Goal: Task Accomplishment & Management: Manage account settings

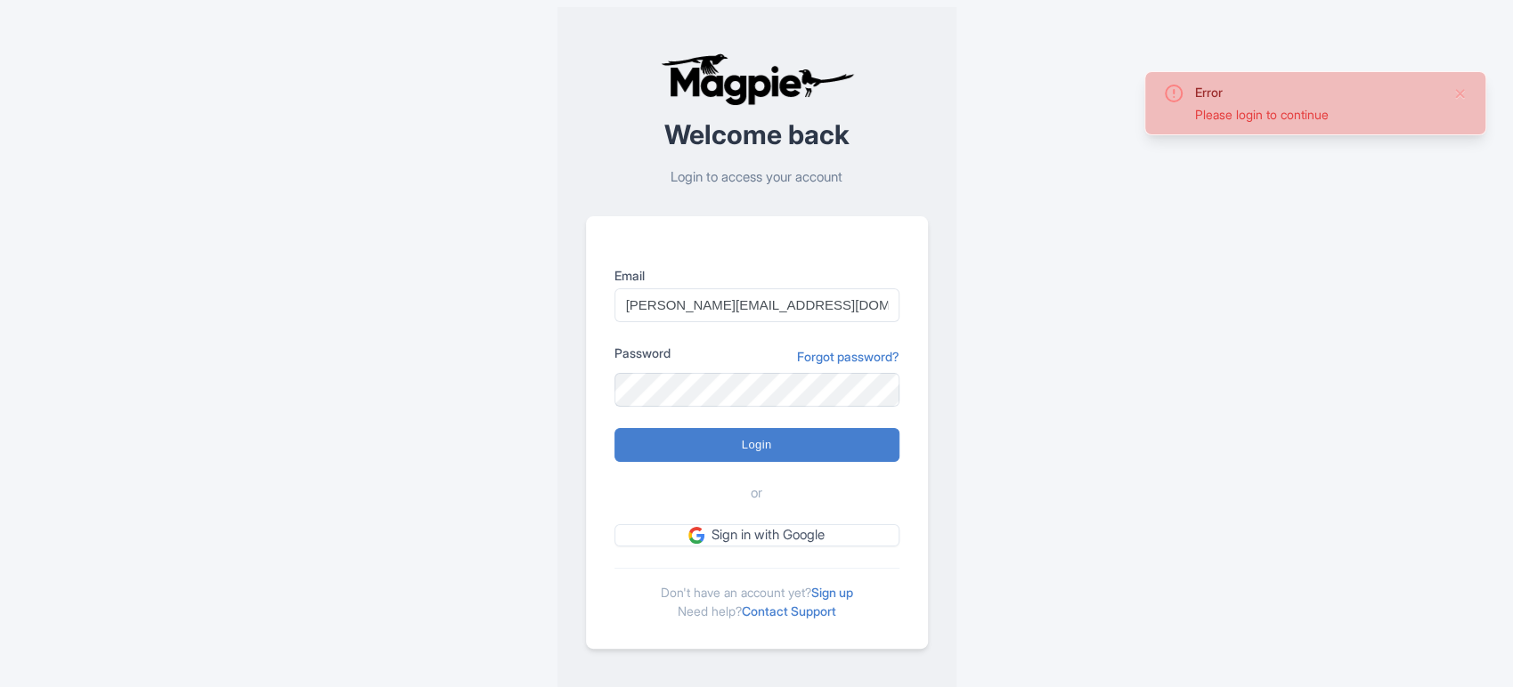
click at [645, 450] on input "Login" at bounding box center [756, 445] width 285 height 34
type input "Logging in..."
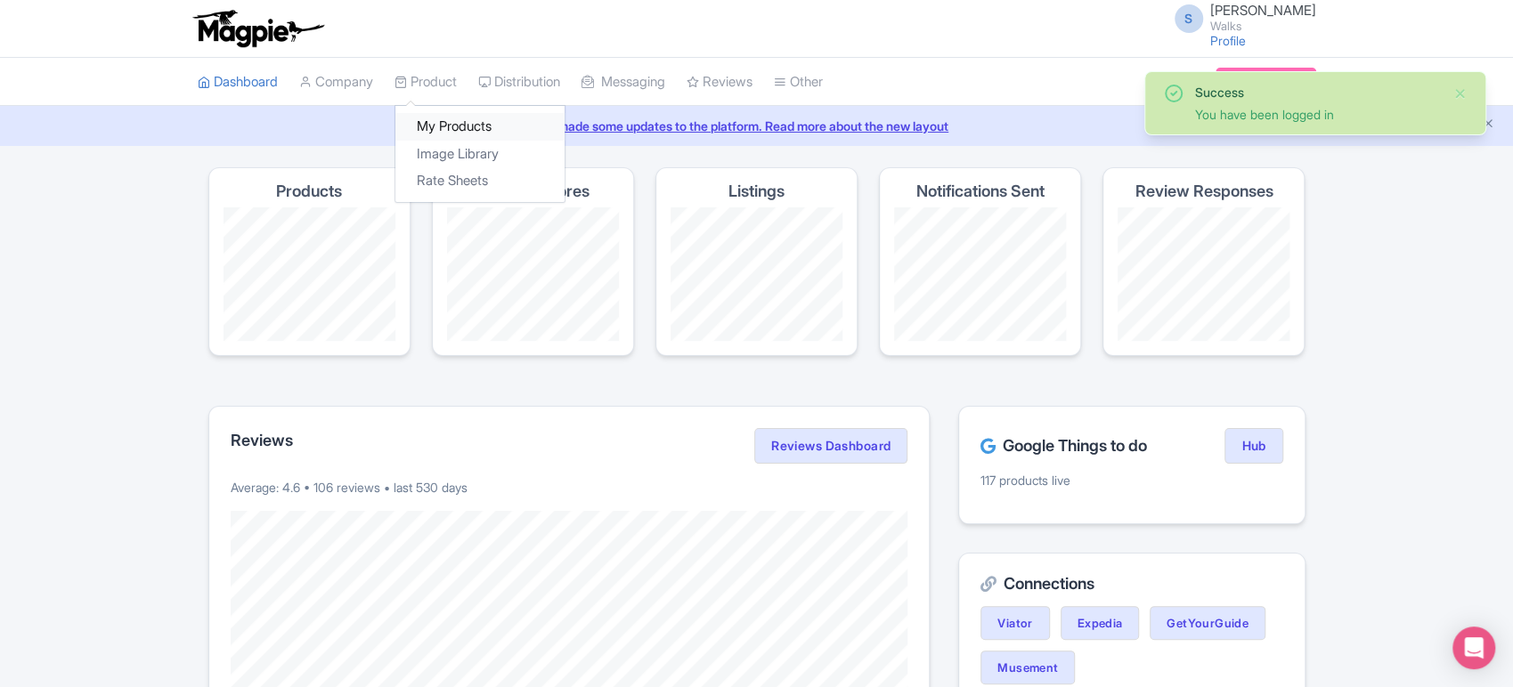
click at [445, 119] on link "My Products" at bounding box center [479, 127] width 169 height 28
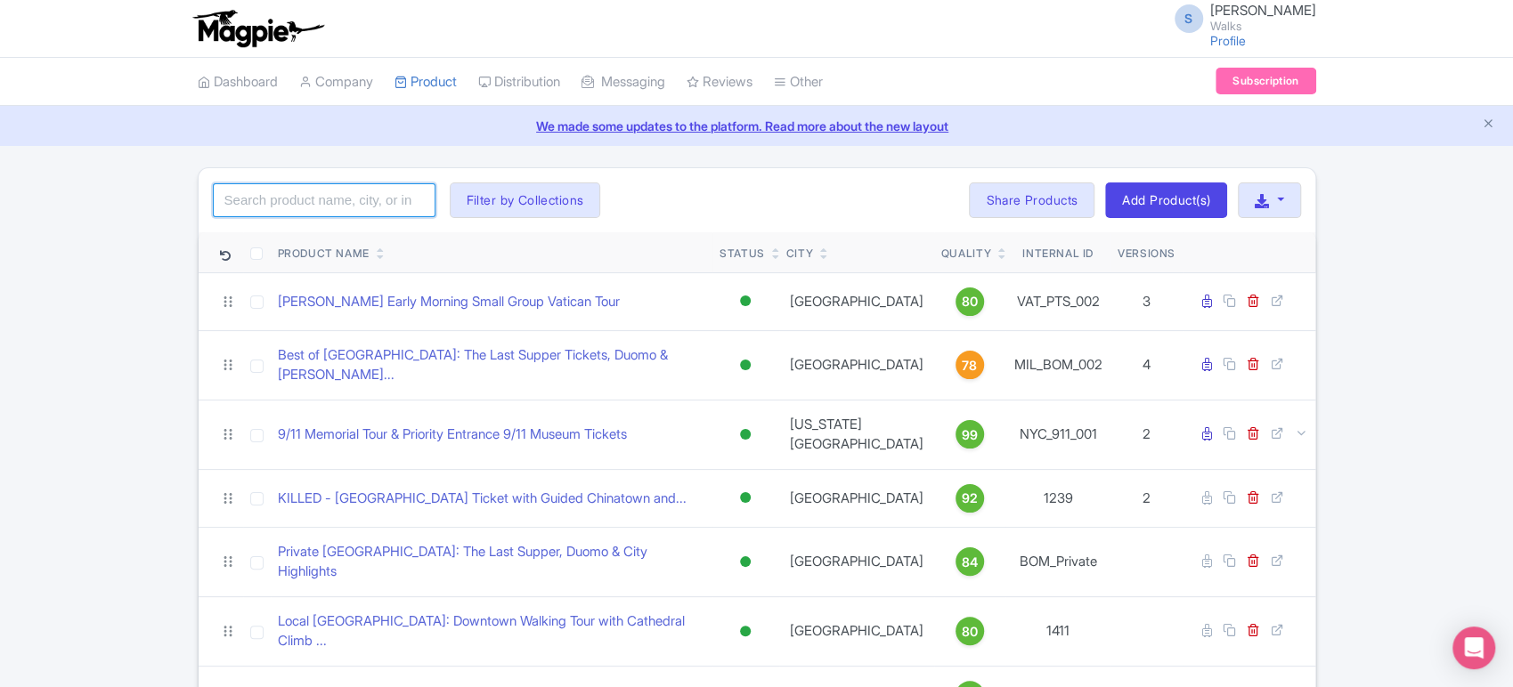
click at [350, 210] on input "search" at bounding box center [324, 200] width 223 height 34
type input "niagara"
click button "Search" at bounding box center [0, 0] width 0 height 0
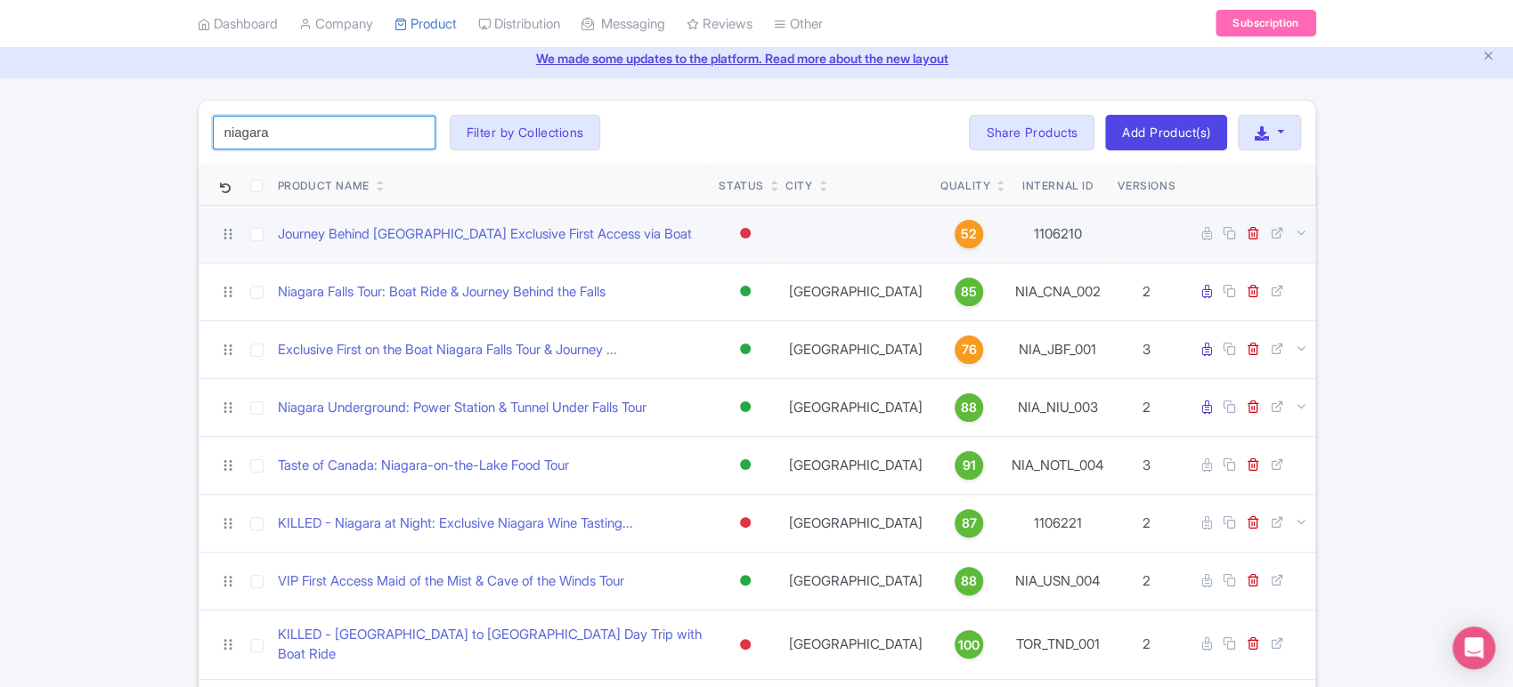
scroll to position [67, 0]
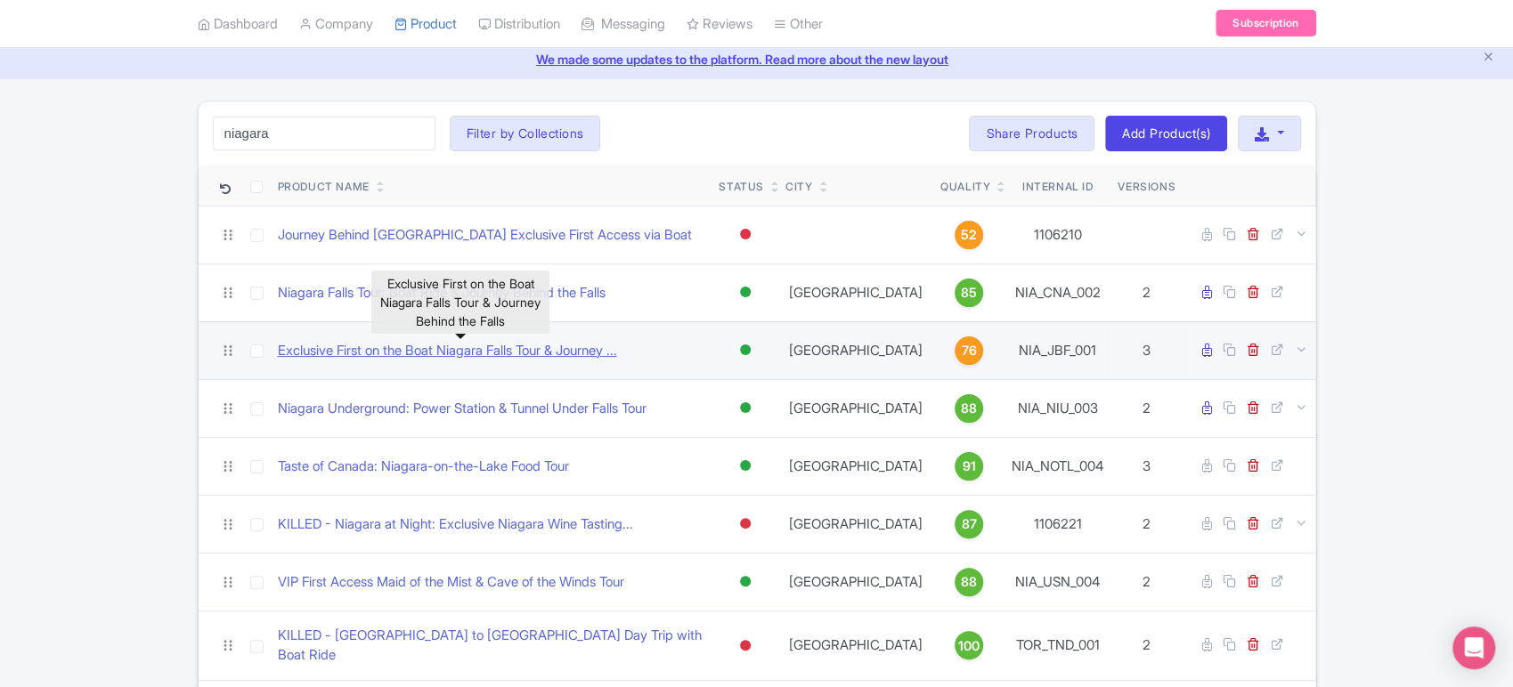
click at [289, 353] on link "Exclusive First on the Boat Niagara Falls Tour & Journey ..." at bounding box center [447, 351] width 339 height 20
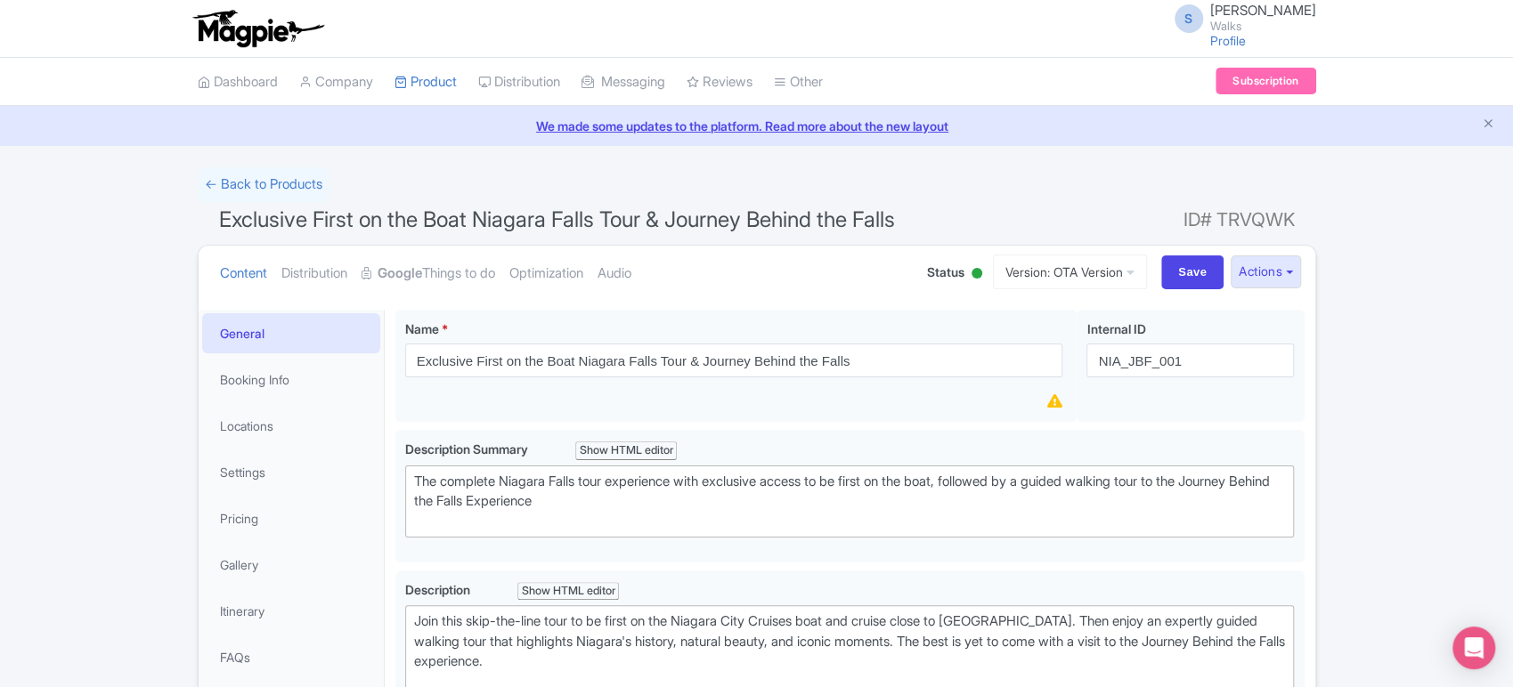
click at [703, 221] on span "Exclusive First on the Boat Niagara Falls Tour & Journey Behind the Falls" at bounding box center [557, 220] width 676 height 26
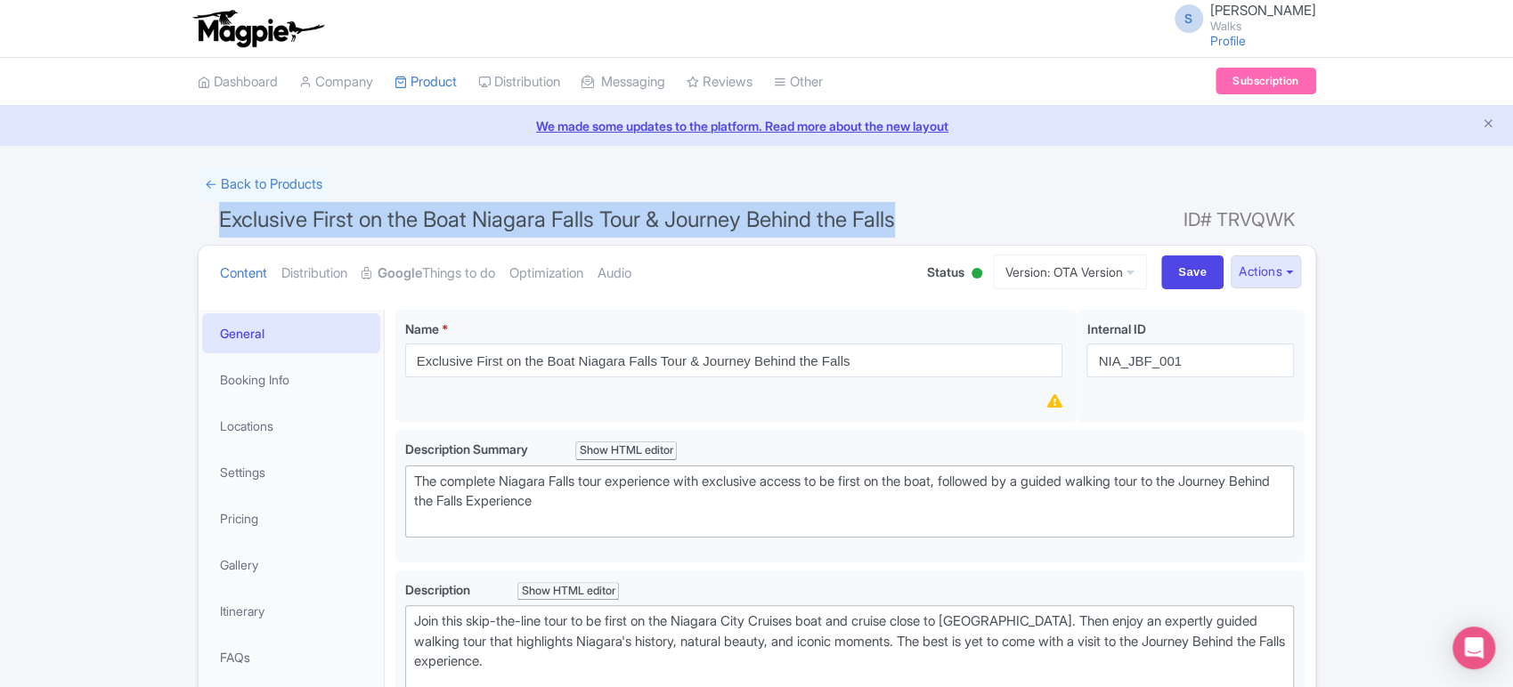
click at [703, 221] on span "Exclusive First on the Boat Niagara Falls Tour & Journey Behind the Falls" at bounding box center [557, 220] width 676 height 26
copy h1 "Exclusive First on the Boat Niagara Falls Tour & Journey Behind the Falls"
